Goal: Task Accomplishment & Management: Complete application form

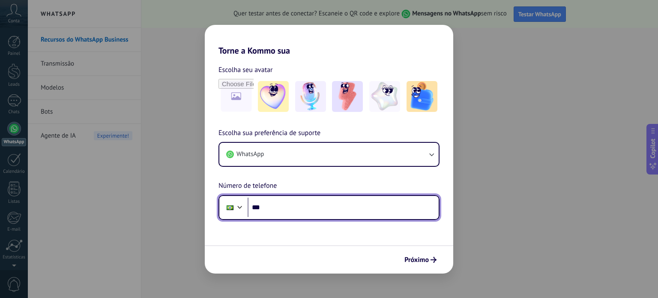
click at [276, 211] on input "***" at bounding box center [343, 207] width 191 height 20
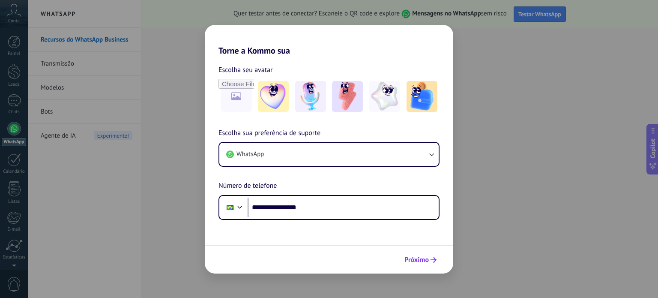
click at [414, 261] on span "Próximo" at bounding box center [416, 260] width 24 height 6
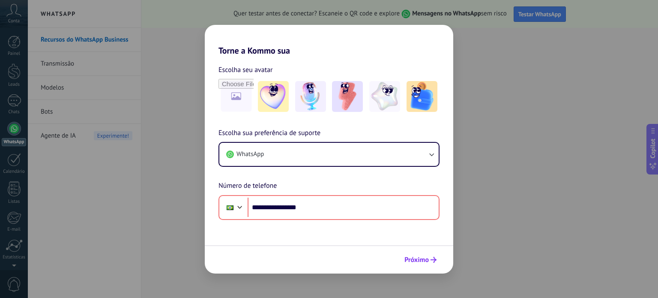
click at [423, 262] on span "Próximo" at bounding box center [416, 260] width 24 height 6
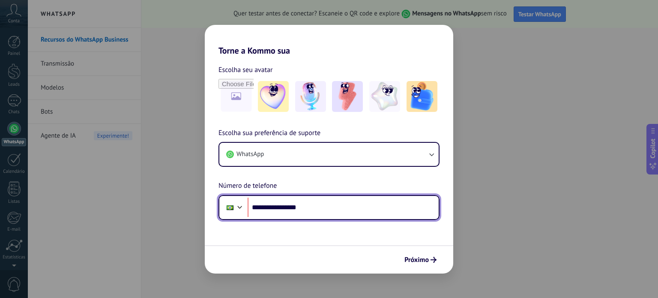
click at [279, 205] on input "**********" at bounding box center [343, 207] width 191 height 20
type input "**********"
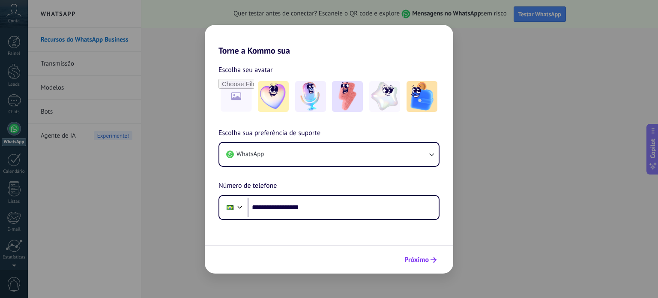
click at [429, 258] on span "Próximo" at bounding box center [420, 260] width 32 height 6
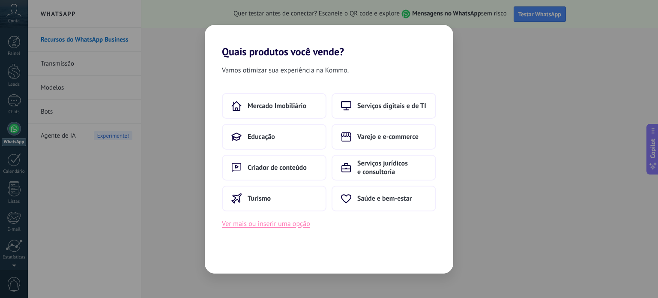
click at [254, 224] on button "Ver mais ou inserir uma opção" at bounding box center [266, 223] width 88 height 11
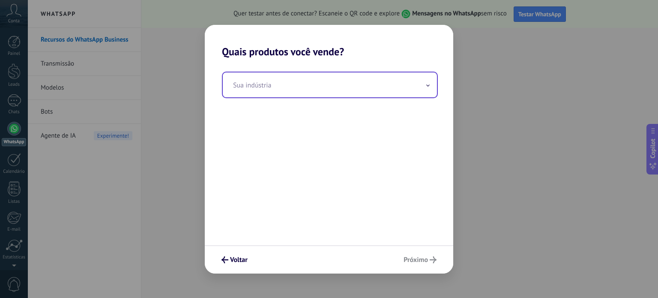
click at [254, 84] on input "text" at bounding box center [330, 84] width 214 height 25
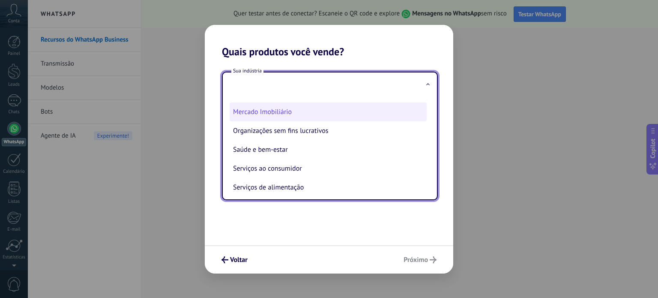
scroll to position [129, 0]
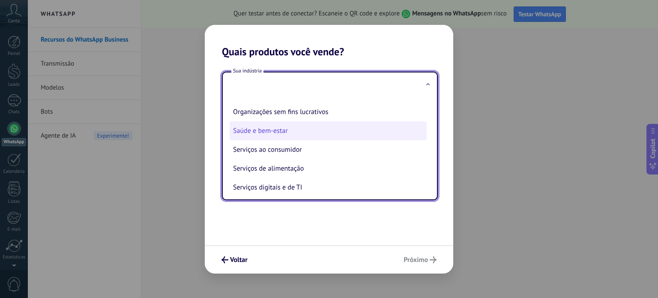
click at [254, 135] on li "Saúde e bem-estar" at bounding box center [328, 130] width 197 height 19
type input "**********"
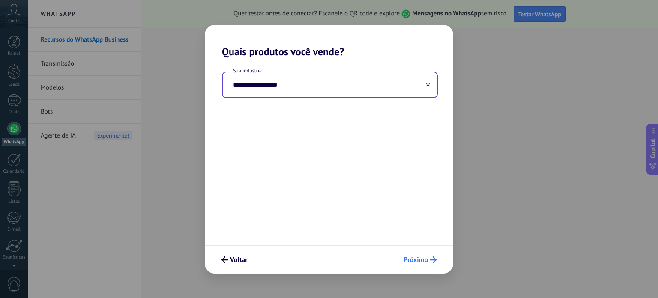
click at [431, 258] on icon "submit" at bounding box center [433, 259] width 7 height 7
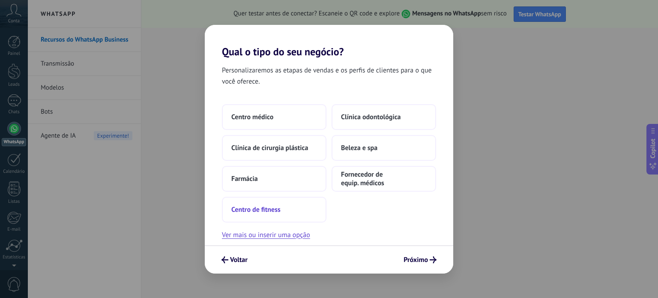
click at [264, 208] on span "Centro de fitness" at bounding box center [255, 209] width 49 height 9
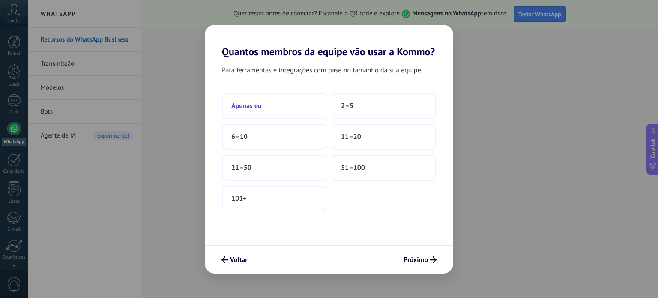
click at [253, 104] on span "Apenas eu" at bounding box center [246, 106] width 30 height 9
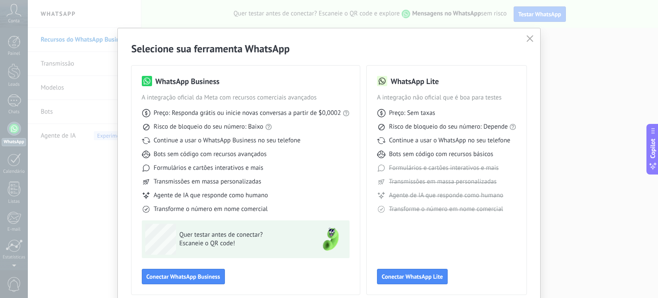
scroll to position [38, 0]
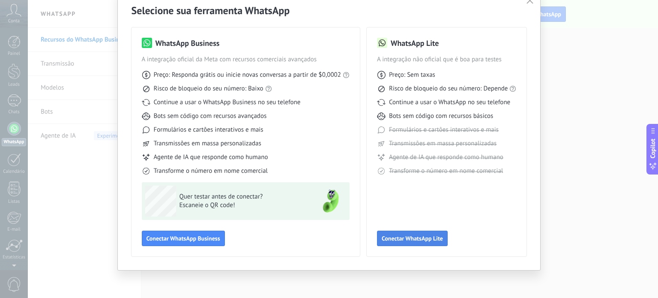
click at [402, 239] on span "Conectar WhatsApp Lite" at bounding box center [412, 238] width 61 height 6
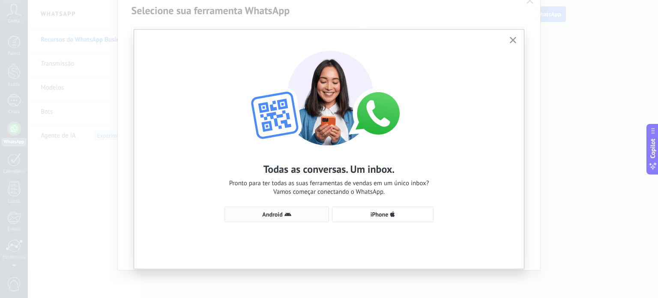
click at [280, 215] on span "Android" at bounding box center [272, 214] width 20 height 6
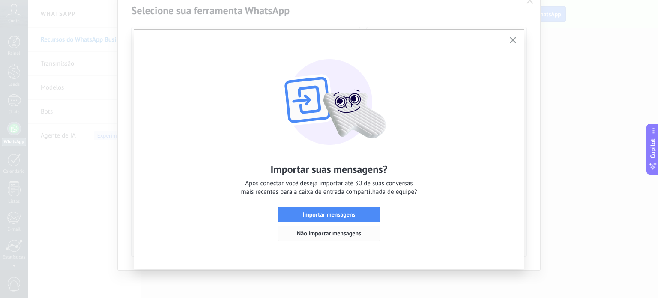
click at [317, 232] on span "Não importar mensagens" at bounding box center [329, 233] width 64 height 6
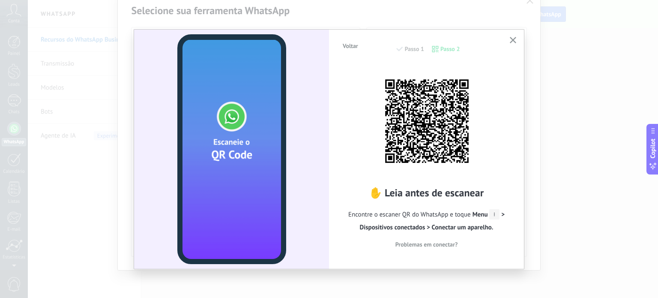
click at [500, 214] on span "Menu > Dispositivos conectados > Conectar um aparelho." at bounding box center [432, 220] width 145 height 21
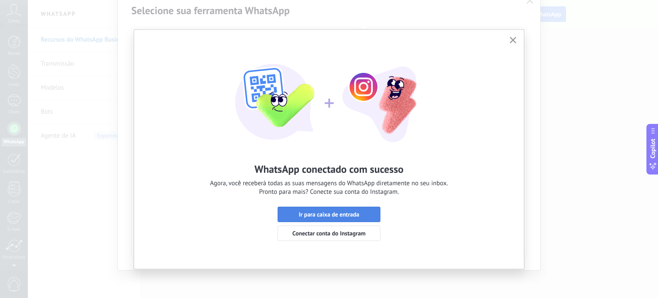
click at [304, 215] on span "Ir para caixa de entrada" at bounding box center [329, 214] width 60 height 6
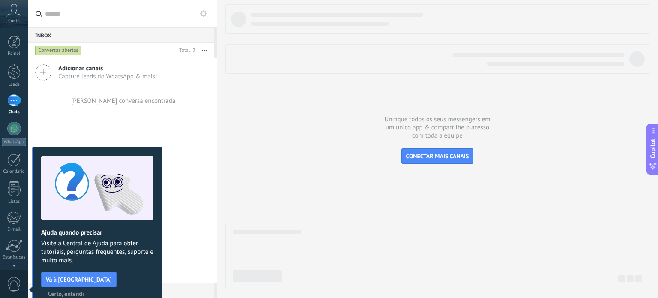
click at [84, 290] on span "Certo, entendi" at bounding box center [66, 293] width 36 height 6
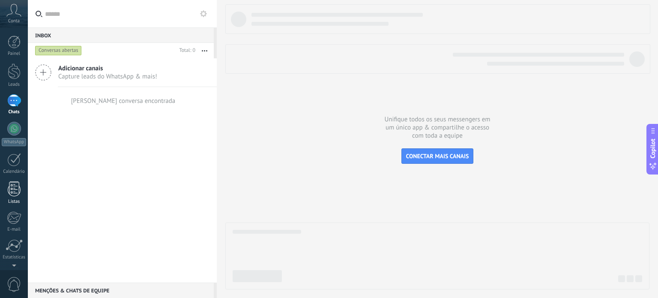
click at [12, 188] on div at bounding box center [14, 188] width 13 height 15
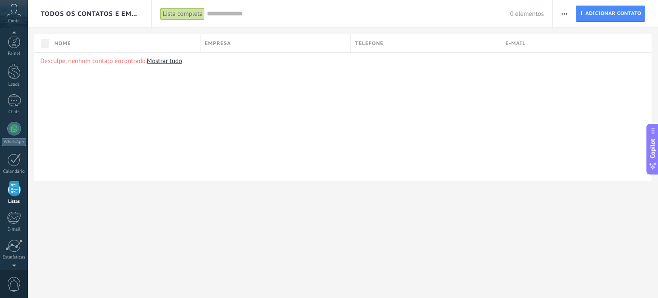
scroll to position [53, 0]
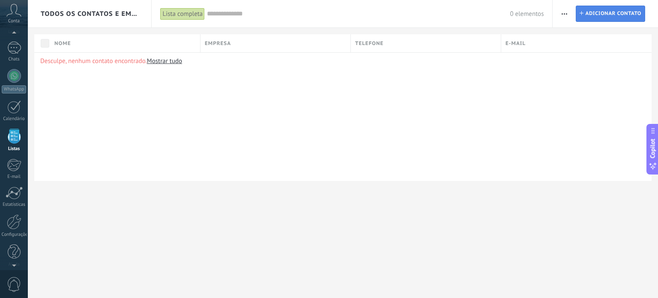
click at [600, 12] on span "Adicionar contato" at bounding box center [613, 13] width 56 height 15
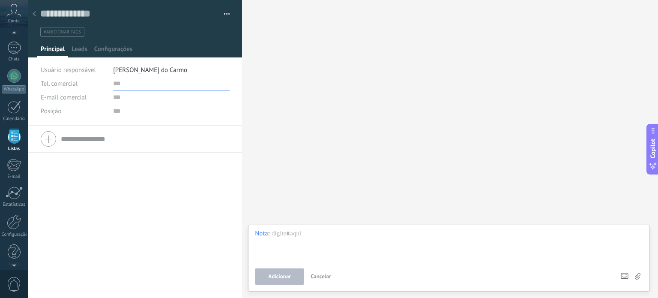
click at [120, 84] on input "text" at bounding box center [171, 84] width 117 height 14
click at [118, 100] on input "text" at bounding box center [171, 97] width 117 height 14
click at [116, 117] on input "text" at bounding box center [171, 111] width 117 height 14
click at [117, 87] on input "text" at bounding box center [171, 84] width 117 height 14
click at [120, 85] on input "**********" at bounding box center [171, 84] width 117 height 14
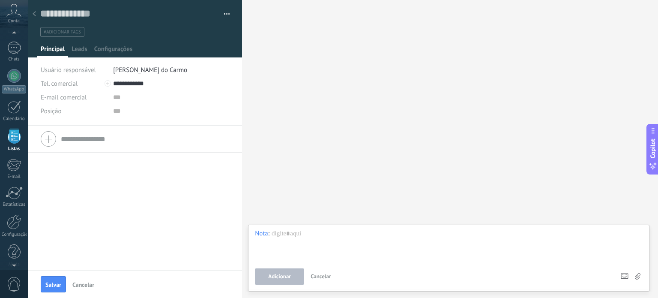
type input "**********"
click at [120, 99] on input "text" at bounding box center [171, 97] width 117 height 14
type input "**********"
click at [120, 112] on input "text" at bounding box center [171, 111] width 117 height 14
type input "**********"
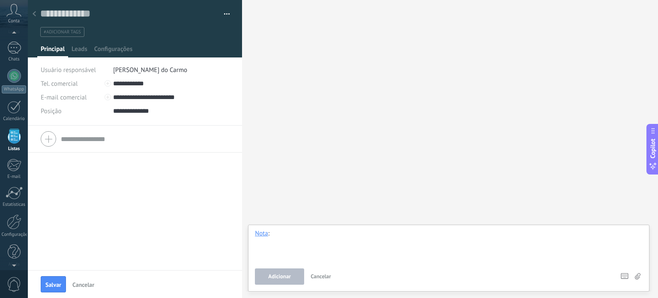
click at [284, 234] on div at bounding box center [449, 245] width 388 height 33
click at [47, 283] on span "Salvar" at bounding box center [53, 284] width 16 height 6
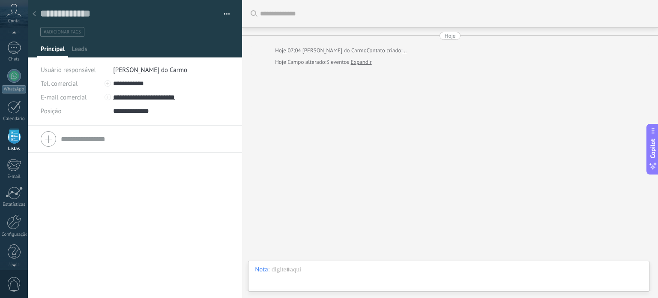
scroll to position [12, 0]
click at [81, 51] on span "Leads" at bounding box center [80, 51] width 16 height 12
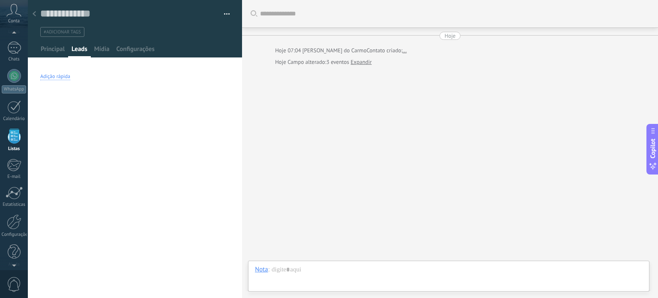
click at [52, 77] on div "Adição rápida" at bounding box center [55, 76] width 30 height 7
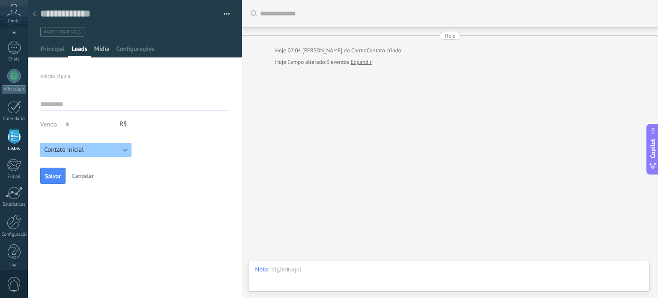
click at [100, 48] on span "Mídia" at bounding box center [101, 51] width 15 height 12
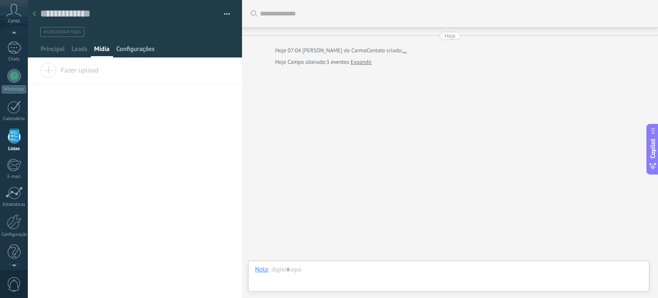
click at [134, 50] on span "Configurações" at bounding box center [135, 51] width 38 height 12
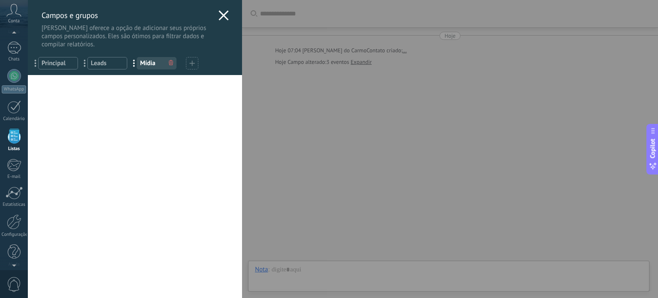
click at [94, 60] on span "Leads" at bounding box center [107, 63] width 33 height 8
click at [48, 63] on span "Principal" at bounding box center [58, 63] width 33 height 8
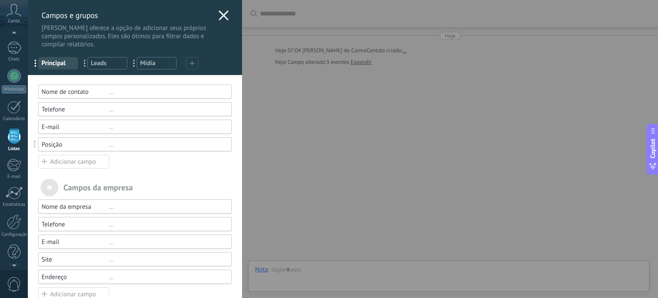
click at [221, 13] on icon at bounding box center [223, 15] width 10 height 10
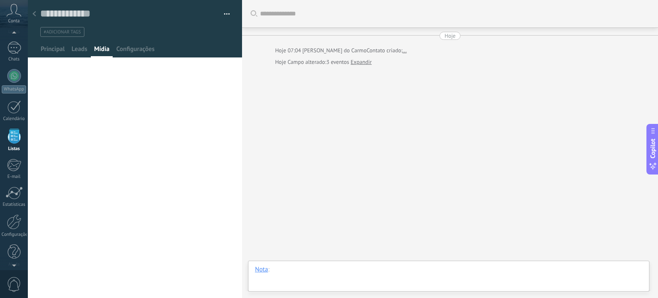
click at [276, 272] on div at bounding box center [449, 278] width 388 height 26
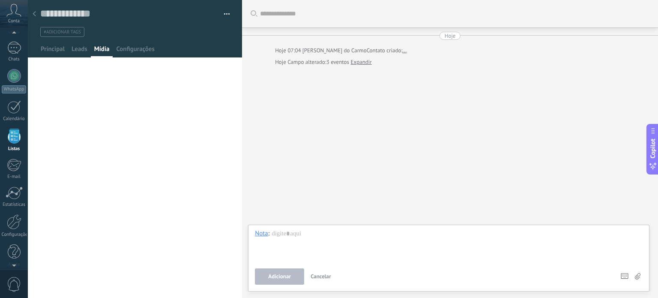
click at [359, 60] on link "Expandir" at bounding box center [361, 62] width 21 height 9
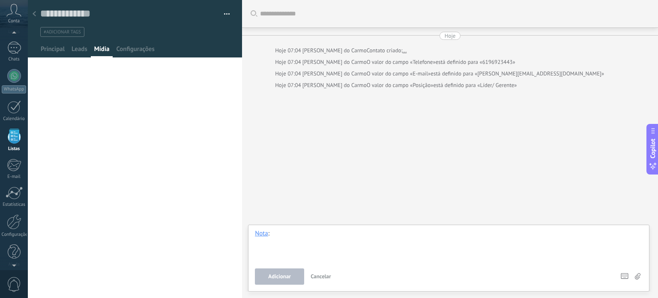
click at [290, 234] on div at bounding box center [449, 245] width 388 height 33
click at [16, 76] on div at bounding box center [14, 76] width 14 height 14
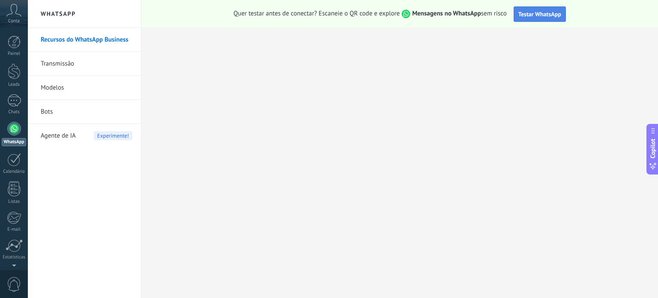
click at [544, 17] on span "Testar WhatsApp" at bounding box center [539, 14] width 43 height 8
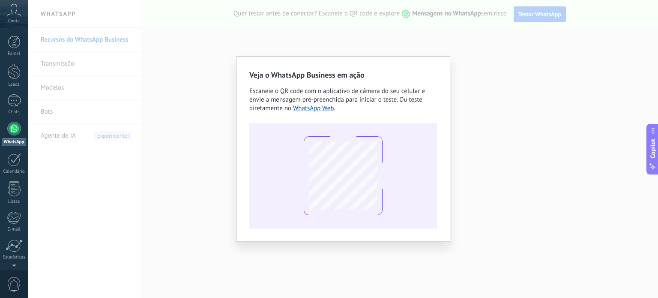
click at [497, 116] on div "Veja o WhatsApp Business em ação Escaneie o QR code com o aplicativo de câmera …" at bounding box center [343, 149] width 630 height 298
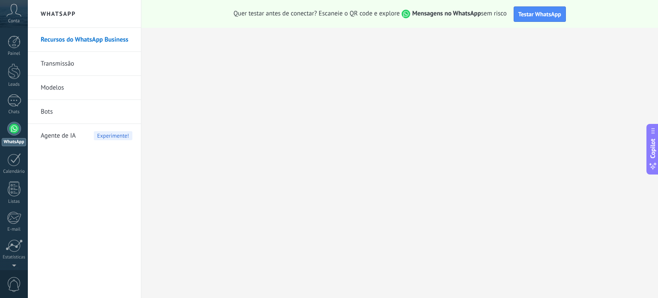
click at [15, 16] on icon at bounding box center [13, 10] width 15 height 13
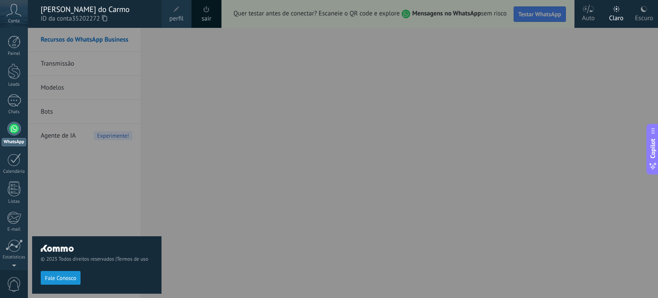
click at [96, 164] on div "© 2025 Todos direitos reservados | Termos de uso Fale Conosco" at bounding box center [96, 163] width 129 height 270
click at [558, 51] on div at bounding box center [357, 149] width 658 height 298
